Goal: Task Accomplishment & Management: Manage account settings

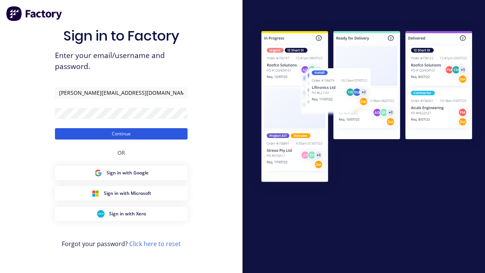
click at [121, 133] on button "Continue" at bounding box center [121, 133] width 133 height 11
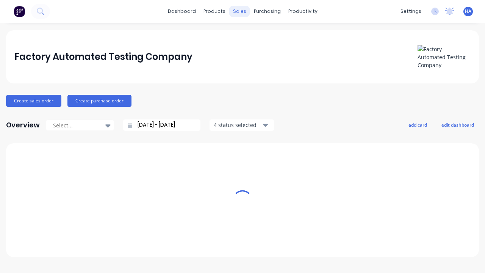
click at [240, 11] on div "sales" at bounding box center [239, 11] width 21 height 11
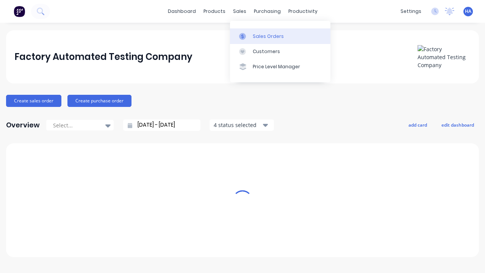
click at [280, 36] on link "Sales Orders" at bounding box center [280, 35] width 100 height 15
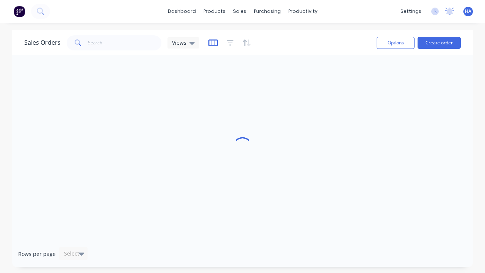
click at [212, 42] on icon "button" at bounding box center [212, 43] width 9 height 8
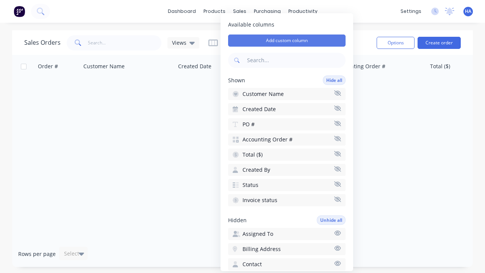
click at [287, 41] on button "Add custom column" at bounding box center [286, 40] width 117 height 12
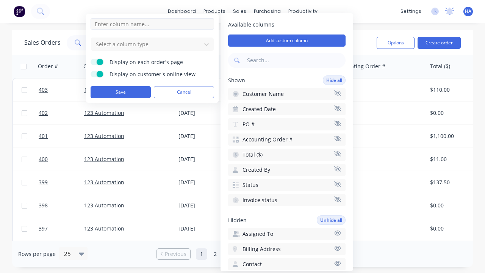
click at [152, 24] on input at bounding box center [153, 23] width 124 height 11
type input "New Custom Phone Column"
click at [146, 44] on div at bounding box center [146, 43] width 102 height 9
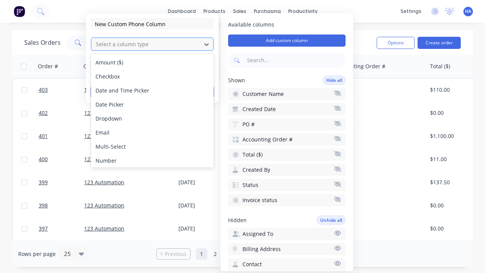
scroll to position [44, 0]
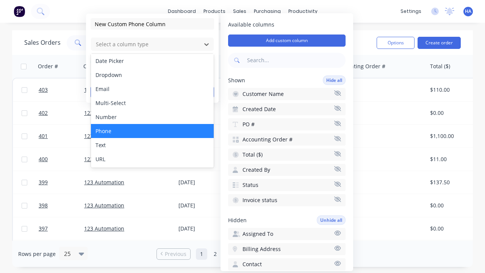
click at [152, 131] on div "Phone" at bounding box center [152, 131] width 123 height 14
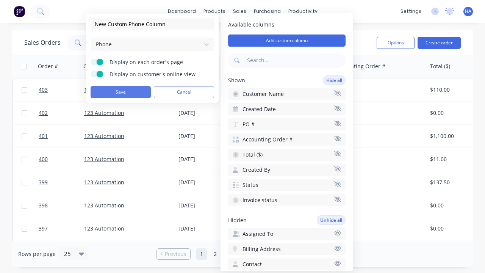
click at [121, 92] on button "Save" at bounding box center [121, 92] width 60 height 12
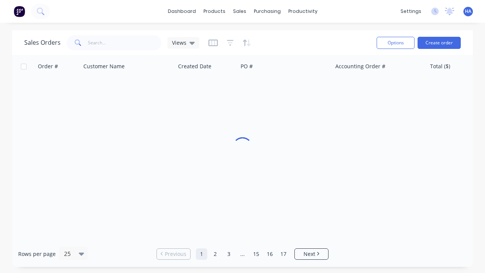
scroll to position [0, 362]
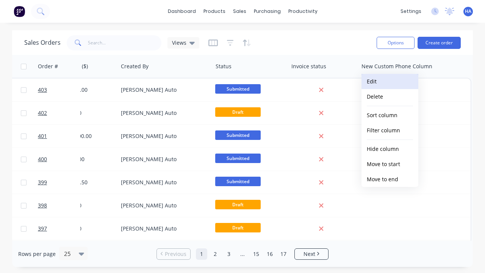
click at [390, 81] on button "Edit" at bounding box center [390, 81] width 57 height 15
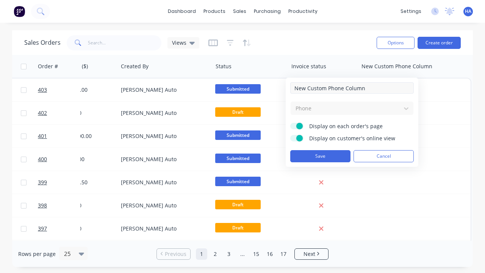
click at [352, 88] on input "New Custom Phone Column" at bounding box center [352, 87] width 124 height 11
type input "New Custom Phone Column - Updated"
click at [320, 156] on button "Save" at bounding box center [320, 156] width 60 height 12
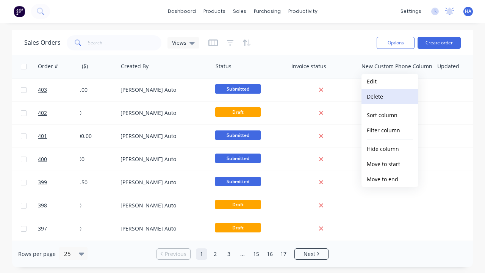
click at [390, 97] on button "Delete" at bounding box center [390, 96] width 57 height 15
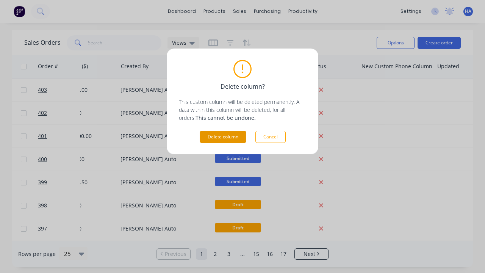
click at [223, 137] on button "Delete column" at bounding box center [223, 137] width 47 height 12
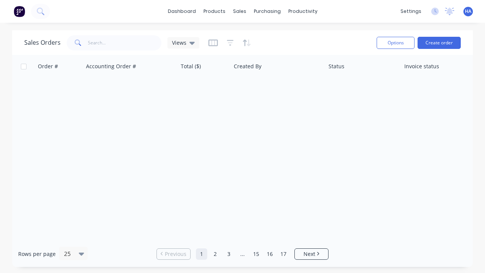
scroll to position [0, 249]
